Goal: Task Accomplishment & Management: Manage account settings

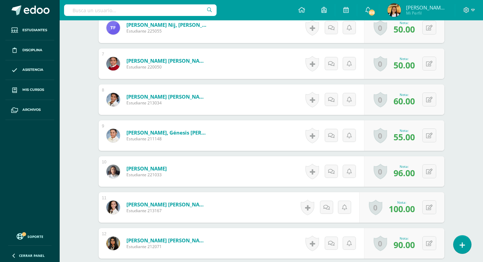
scroll to position [403, 0]
click at [426, 242] on div "0 Logros Logros obtenidos Aún no hay logros agregados Nota: 90.00" at bounding box center [408, 243] width 83 height 32
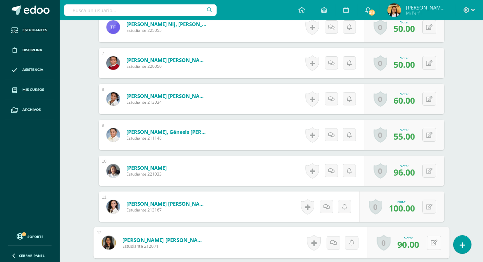
click at [434, 243] on icon at bounding box center [433, 243] width 7 height 6
type input "100"
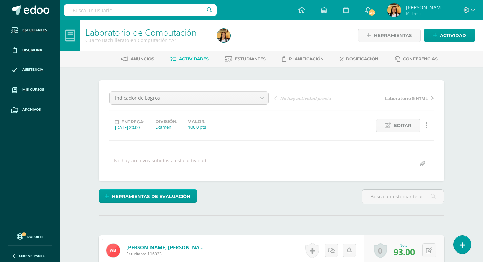
scroll to position [0, 0]
click at [199, 63] on link "Actividades" at bounding box center [190, 59] width 38 height 11
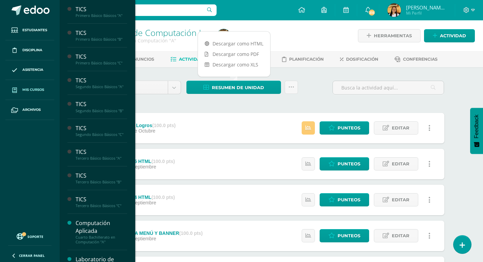
click at [31, 90] on span "Mis cursos" at bounding box center [33, 89] width 22 height 5
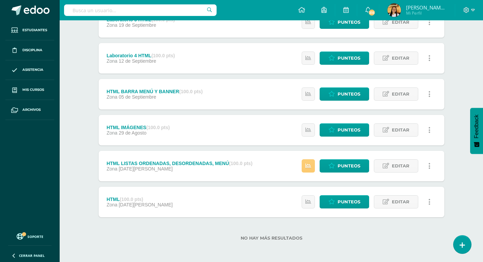
scroll to position [142, 0]
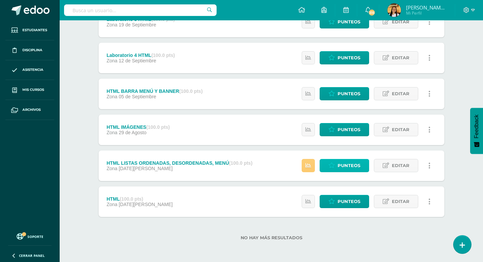
click at [339, 169] on span "Punteos" at bounding box center [349, 165] width 23 height 13
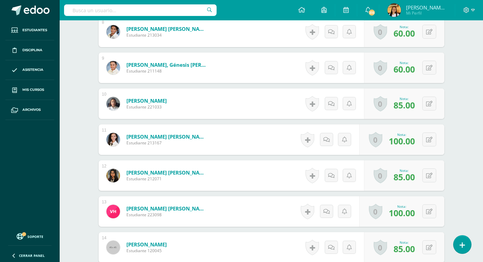
scroll to position [471, 0]
click at [427, 174] on button at bounding box center [429, 175] width 14 height 14
type input "100"
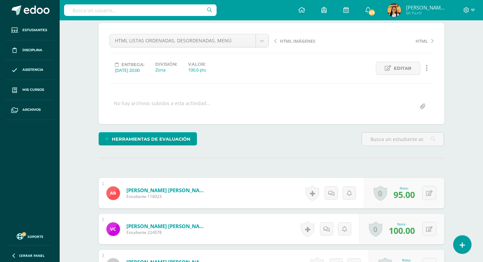
scroll to position [0, 0]
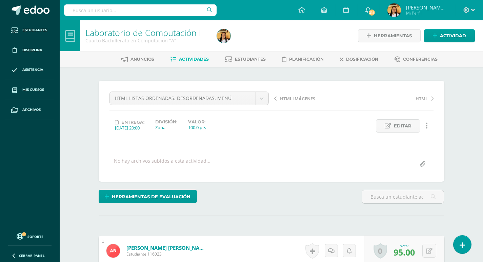
click at [194, 61] on span "Actividades" at bounding box center [194, 59] width 30 height 5
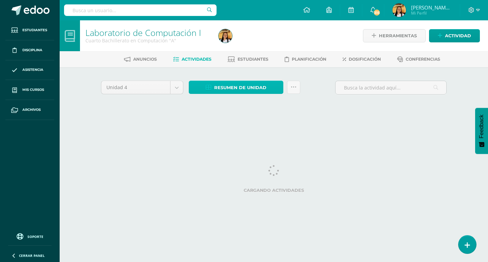
click at [235, 87] on span "Resumen de unidad" at bounding box center [240, 87] width 52 height 13
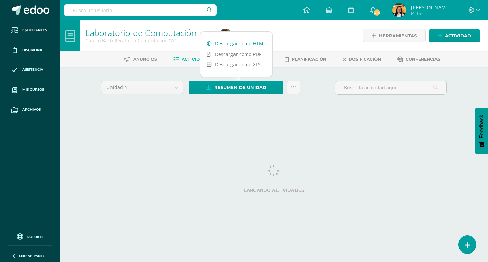
click at [234, 44] on link "Descargar como HTML" at bounding box center [236, 43] width 72 height 11
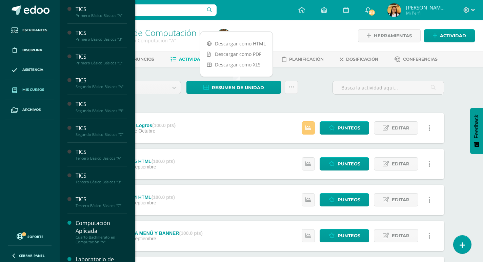
click at [34, 94] on link "Mis cursos" at bounding box center [29, 90] width 49 height 20
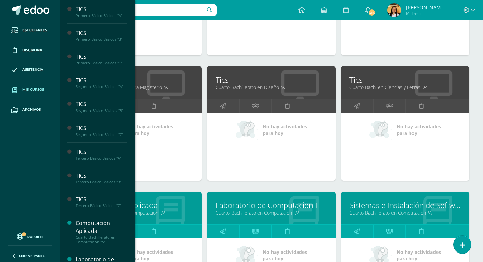
scroll to position [441, 0]
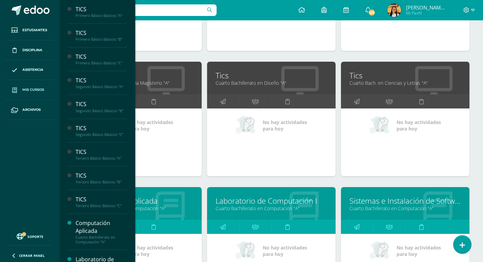
click at [156, 204] on link "Computación Aplicada" at bounding box center [138, 201] width 112 height 11
